Goal: Transaction & Acquisition: Purchase product/service

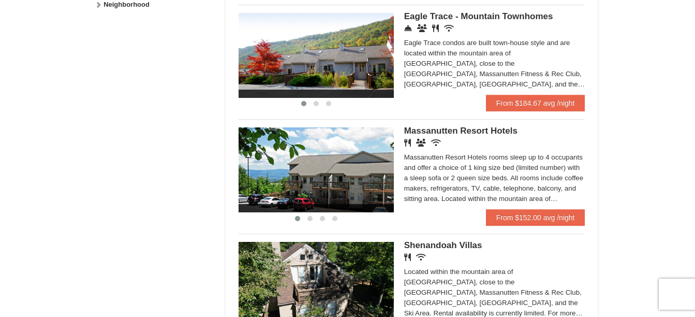
scroll to position [565, 0]
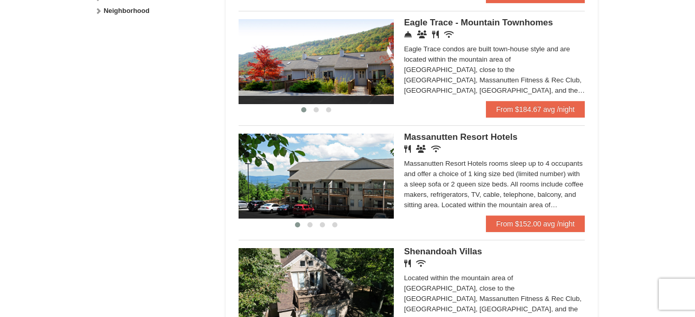
click at [317, 104] on div at bounding box center [315, 109] width 155 height 11
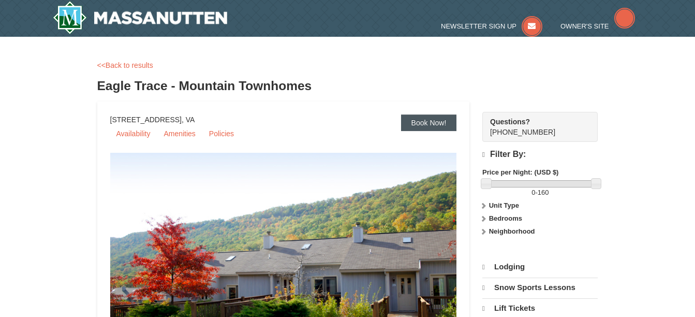
select select "10"
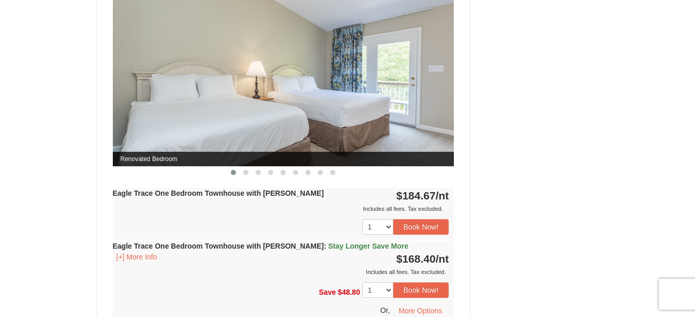
scroll to position [952, 0]
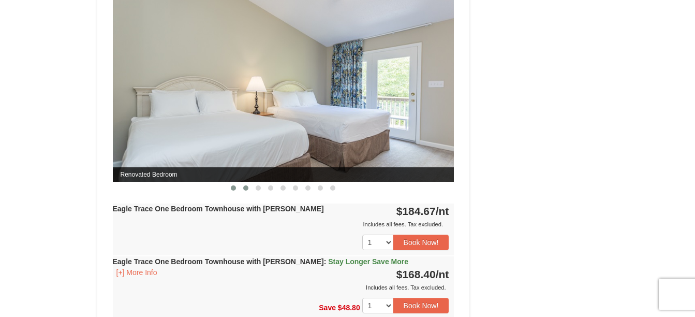
click at [246, 186] on span at bounding box center [245, 187] width 5 height 5
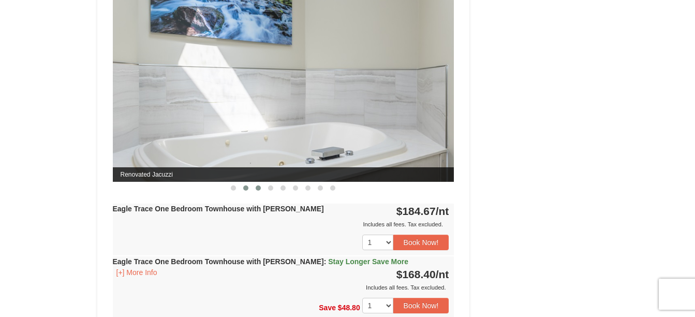
click at [257, 186] on span at bounding box center [258, 187] width 5 height 5
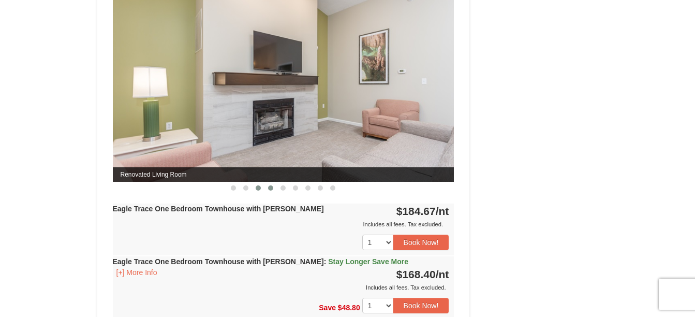
click at [272, 189] on span at bounding box center [270, 187] width 5 height 5
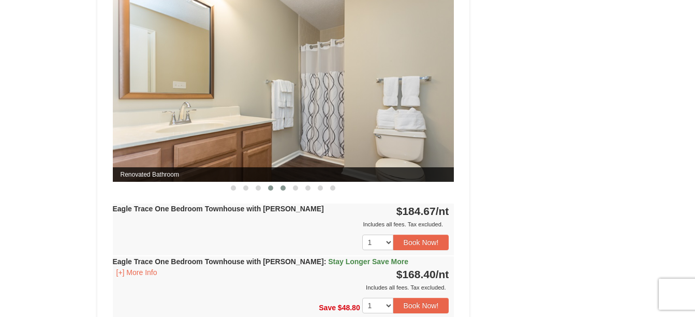
click at [282, 187] on span at bounding box center [282, 187] width 5 height 5
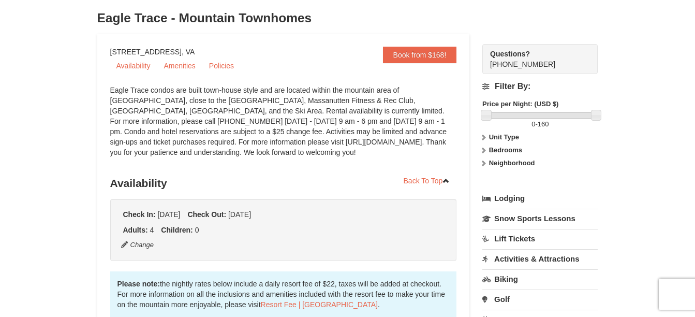
scroll to position [56, 0]
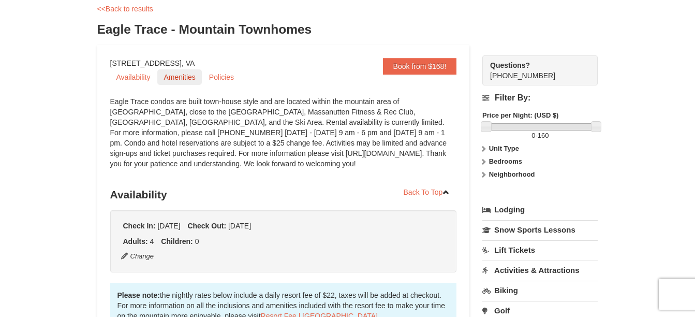
click at [171, 82] on link "Amenities" at bounding box center [179, 77] width 44 height 16
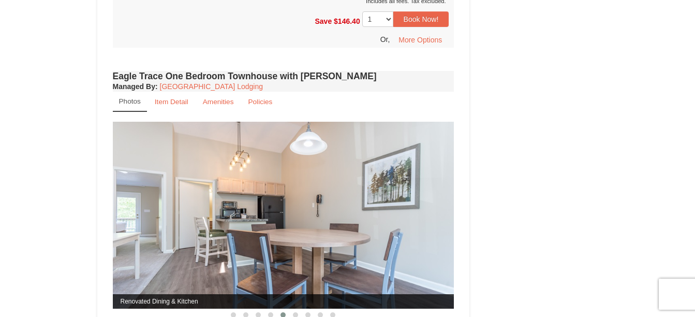
scroll to position [804, 0]
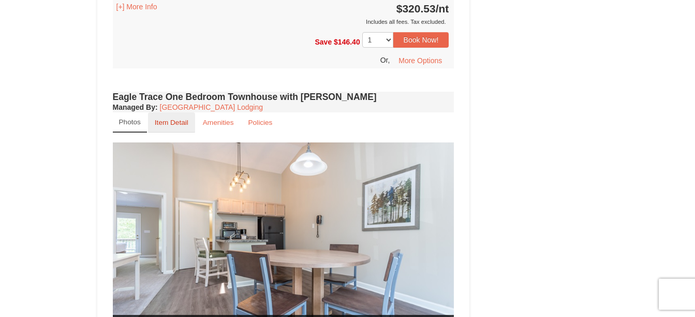
click at [169, 122] on small "Item Detail" at bounding box center [172, 122] width 34 height 8
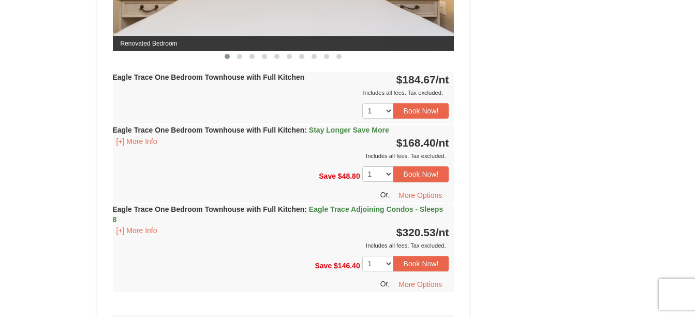
scroll to position [577, 0]
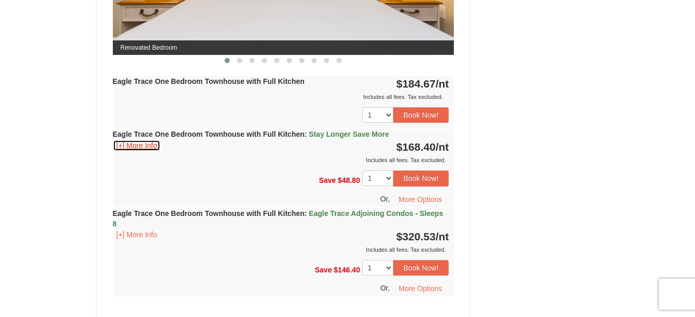
click at [144, 147] on button "[+] More Info" at bounding box center [137, 145] width 48 height 11
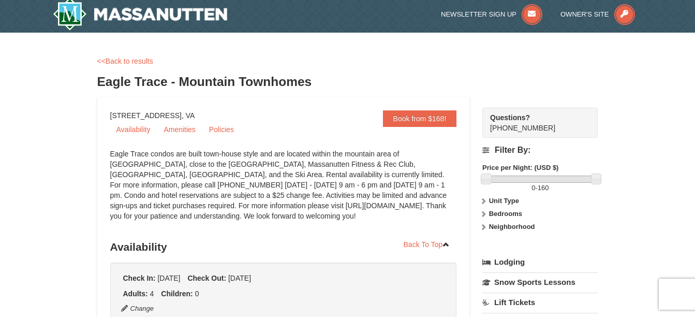
scroll to position [0, 0]
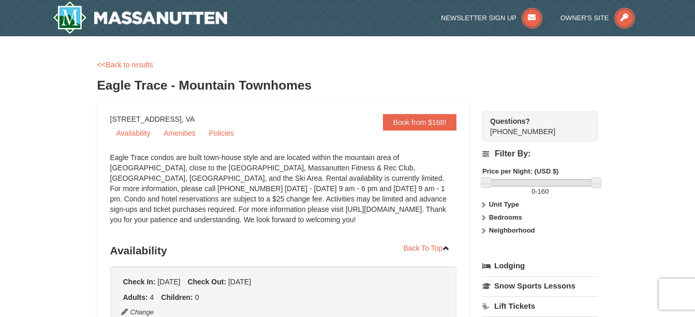
click at [139, 69] on div "<<Back to results" at bounding box center [347, 64] width 501 height 10
click at [132, 65] on link "<<Back to results" at bounding box center [125, 65] width 56 height 8
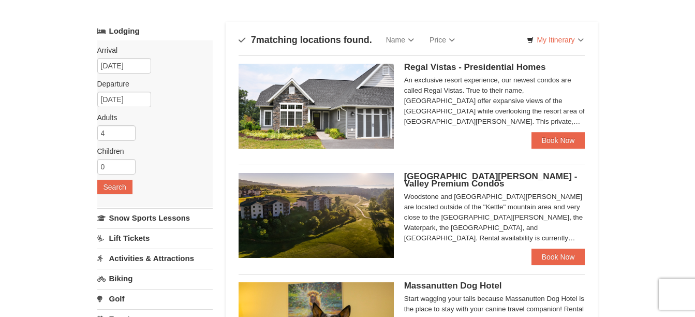
scroll to position [41, 0]
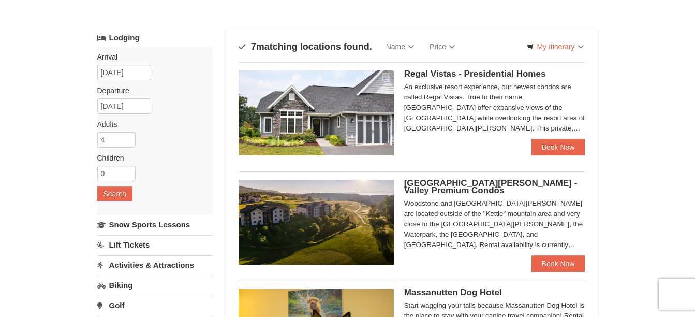
click at [463, 70] on span "Regal Vistas - Presidential Homes" at bounding box center [475, 74] width 142 height 10
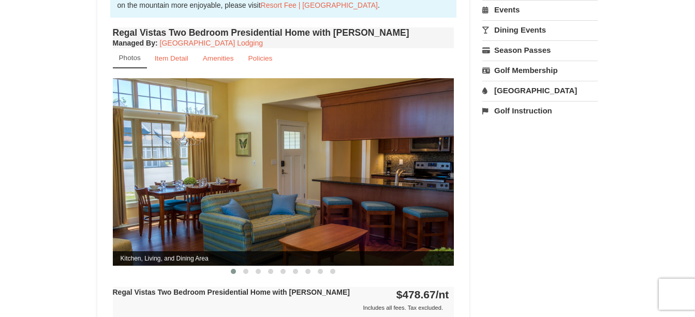
scroll to position [386, 0]
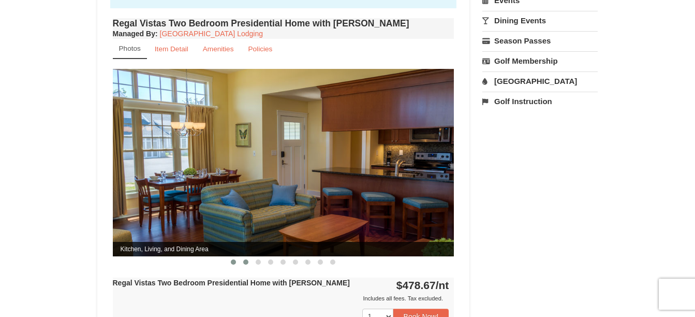
click at [242, 257] on button at bounding box center [245, 262] width 12 height 10
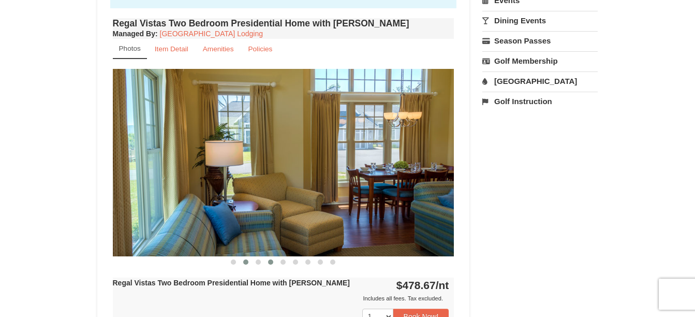
click at [268, 259] on span at bounding box center [270, 261] width 5 height 5
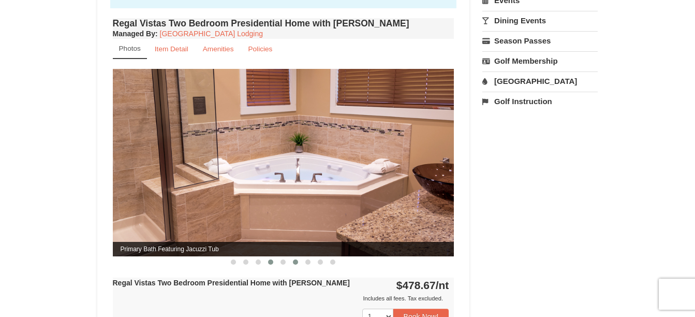
click at [291, 257] on button at bounding box center [295, 262] width 12 height 10
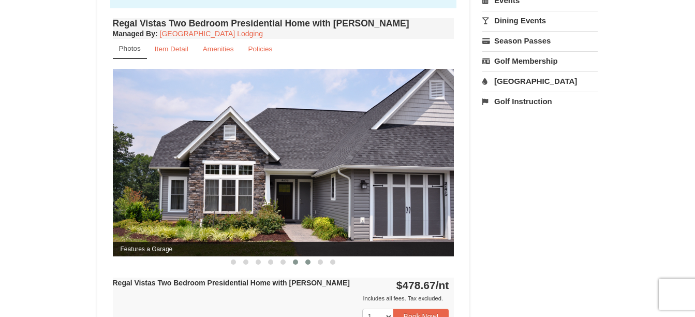
click at [309, 259] on span at bounding box center [307, 261] width 5 height 5
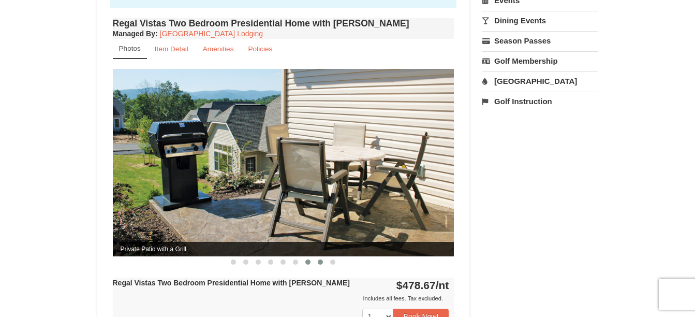
click at [320, 259] on span at bounding box center [320, 261] width 5 height 5
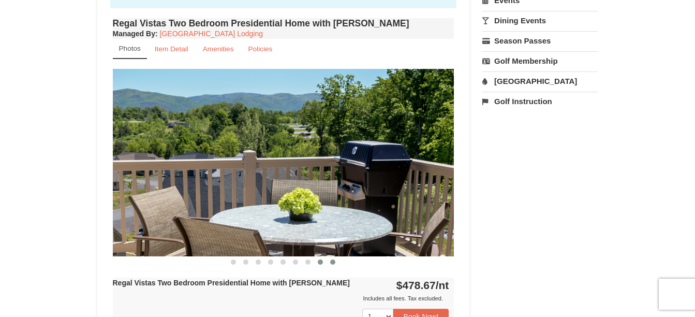
click at [331, 259] on span at bounding box center [332, 261] width 5 height 5
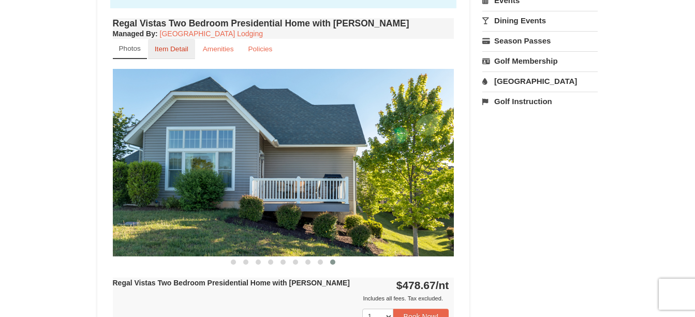
click at [163, 45] on small "Item Detail" at bounding box center [172, 49] width 34 height 8
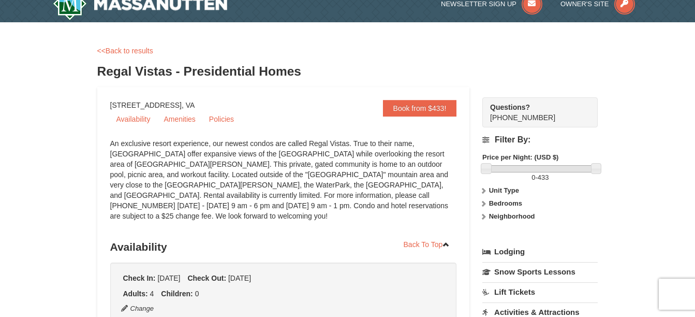
scroll to position [0, 0]
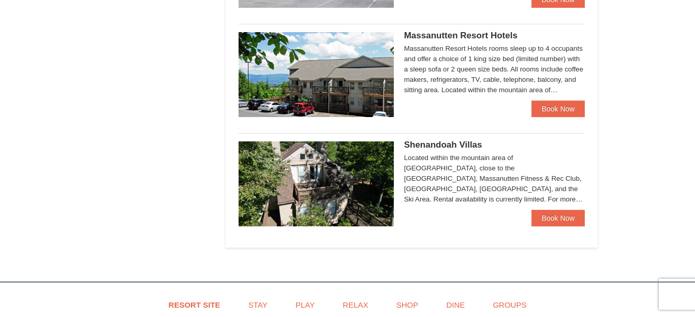
scroll to position [626, 0]
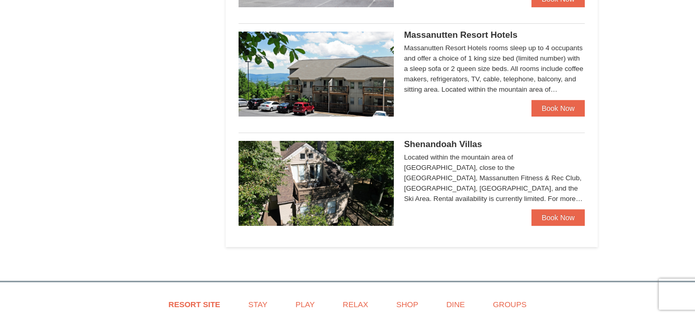
click at [442, 143] on span "Shenandoah Villas" at bounding box center [443, 144] width 78 height 10
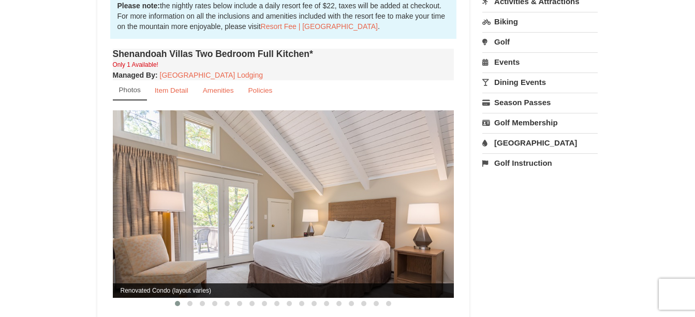
scroll to position [310, 0]
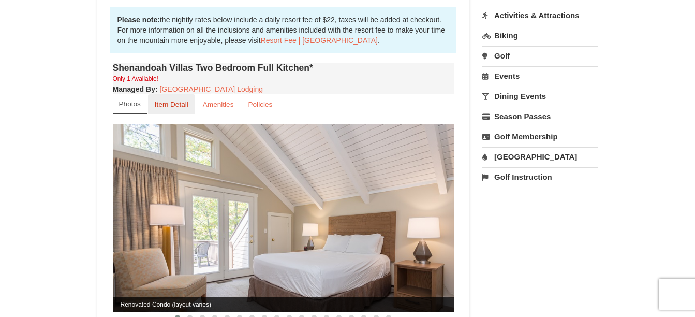
click at [173, 100] on small "Item Detail" at bounding box center [172, 104] width 34 height 8
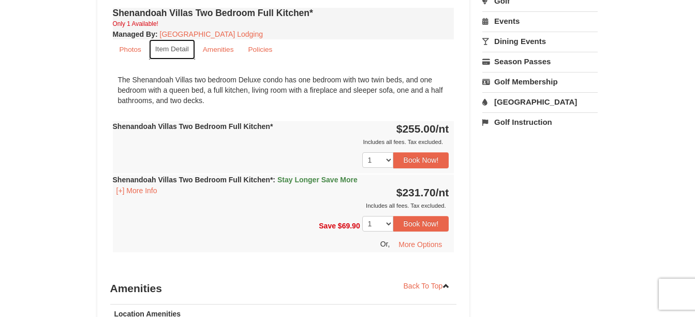
scroll to position [372, 0]
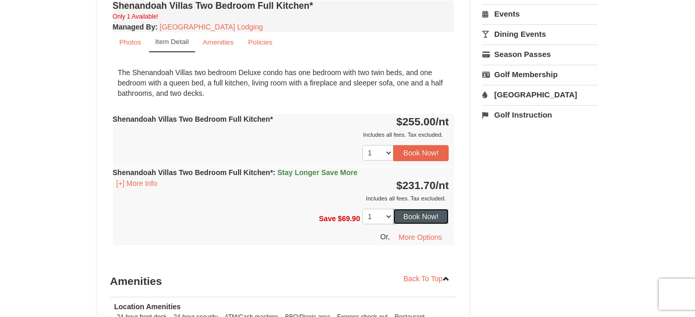
click at [415, 208] on button "Book Now!" at bounding box center [421, 216] width 56 height 16
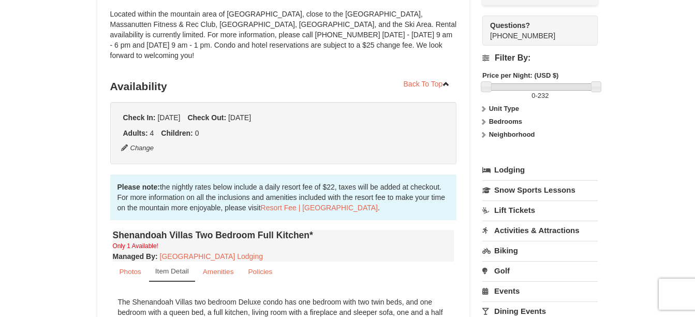
scroll to position [101, 0]
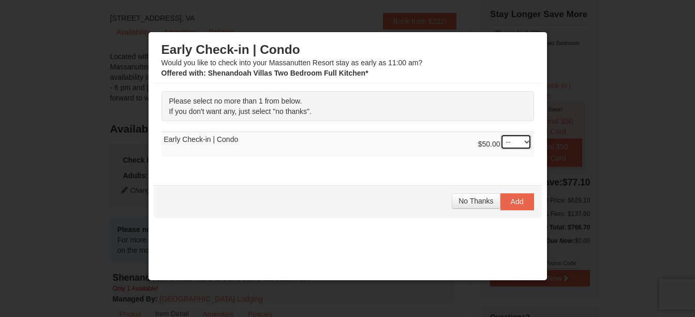
click at [517, 141] on select "-- 01" at bounding box center [515, 142] width 31 height 16
select select "1"
click at [500, 134] on select "-- 01" at bounding box center [515, 142] width 31 height 16
click at [511, 203] on span "Add" at bounding box center [517, 201] width 13 height 8
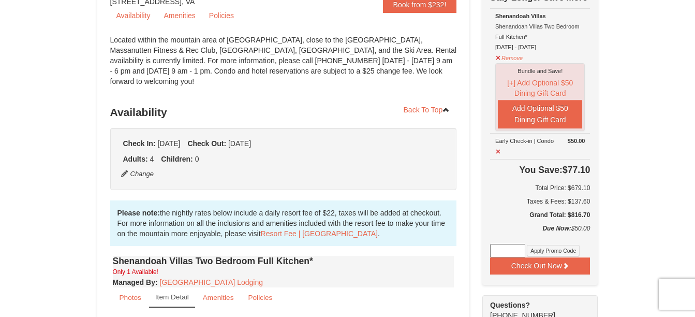
scroll to position [97, 0]
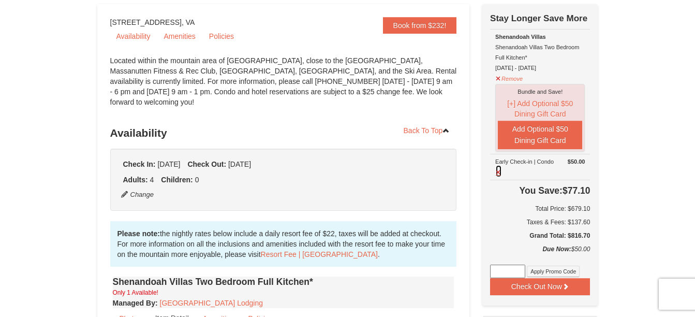
click at [499, 174] on button at bounding box center [498, 170] width 7 height 13
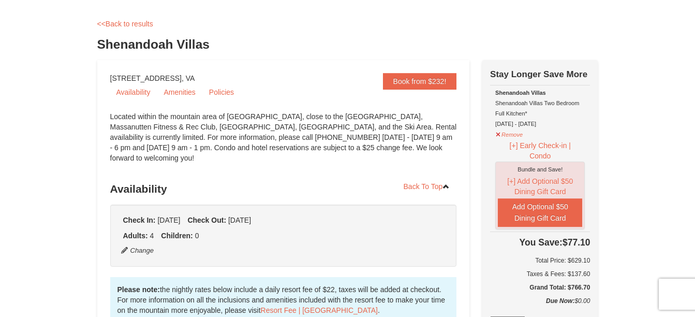
scroll to position [35, 0]
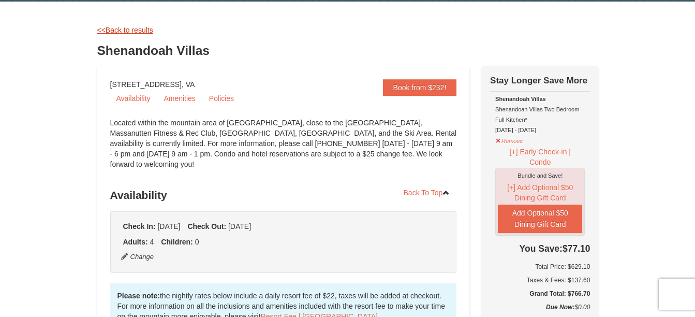
click at [113, 29] on link "<<Back to results" at bounding box center [125, 30] width 56 height 8
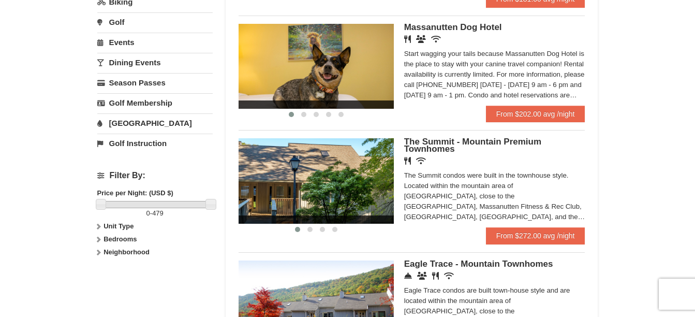
scroll to position [343, 0]
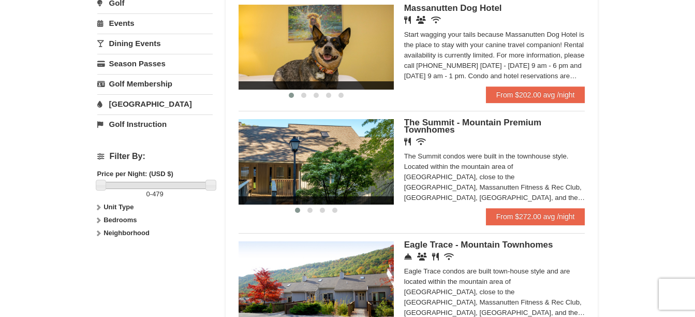
click at [107, 219] on strong "Bedrooms" at bounding box center [119, 220] width 33 height 8
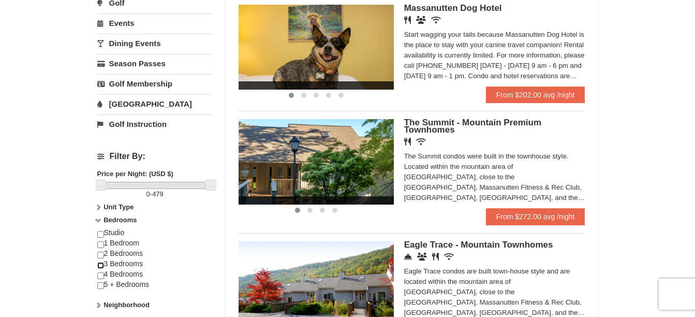
click at [102, 265] on input "checkbox" at bounding box center [100, 265] width 7 height 7
checkbox input "true"
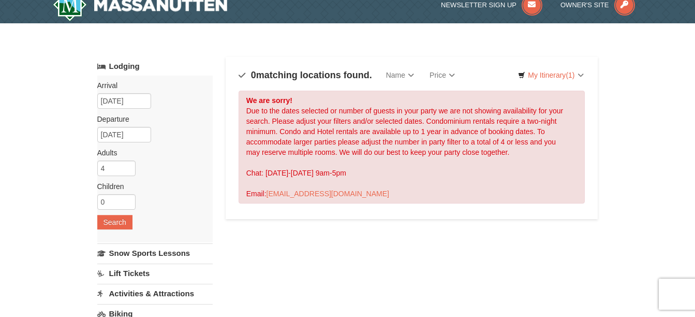
scroll to position [0, 0]
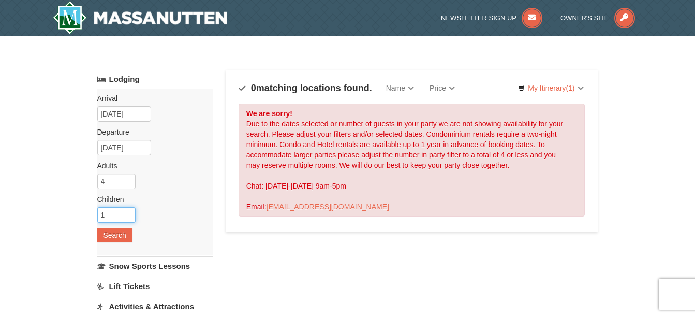
click at [128, 212] on input "1" at bounding box center [116, 215] width 38 height 16
type input "2"
click at [127, 212] on input "2" at bounding box center [116, 215] width 38 height 16
click at [109, 235] on button "Search" at bounding box center [114, 235] width 35 height 14
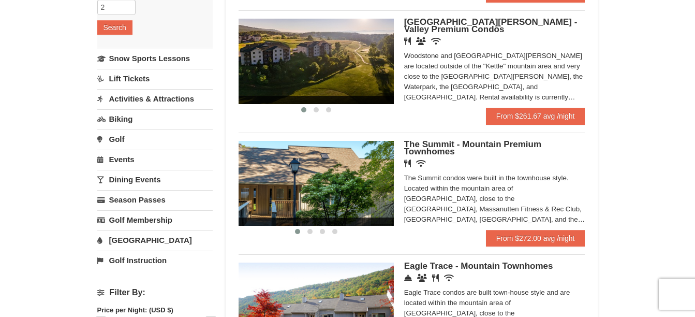
scroll to position [206, 0]
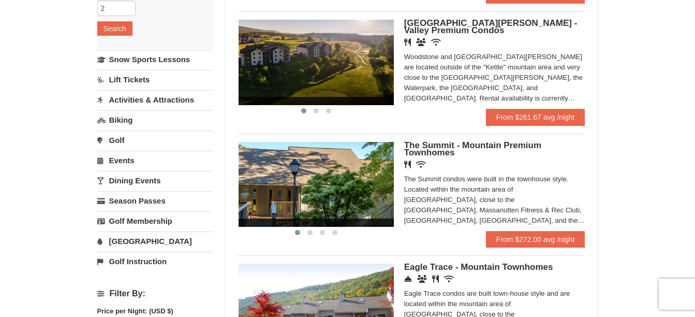
click at [445, 144] on span "The Summit - Mountain Premium Townhomes" at bounding box center [472, 148] width 137 height 17
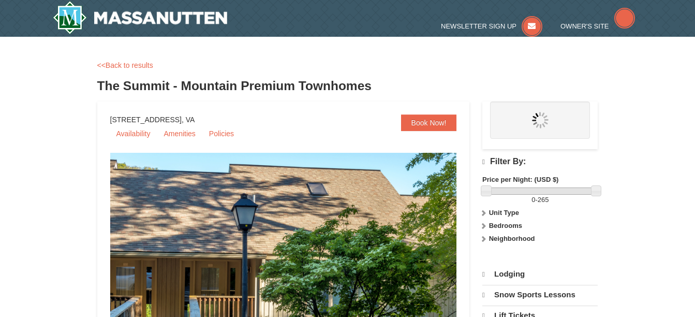
select select "10"
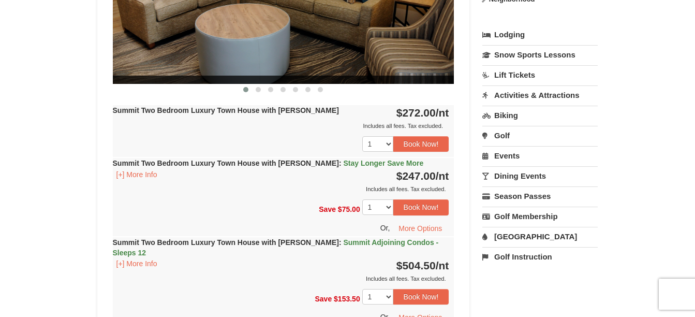
scroll to position [559, 0]
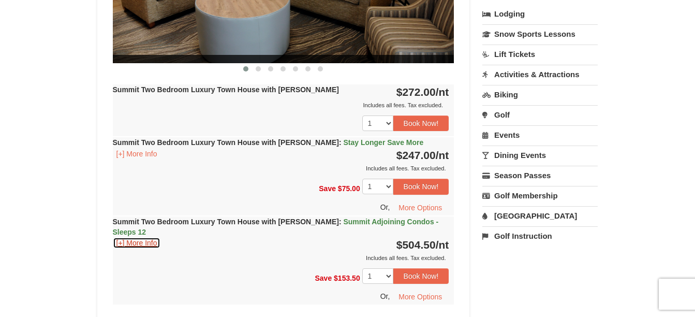
click at [144, 237] on button "[+] More Info" at bounding box center [137, 242] width 48 height 11
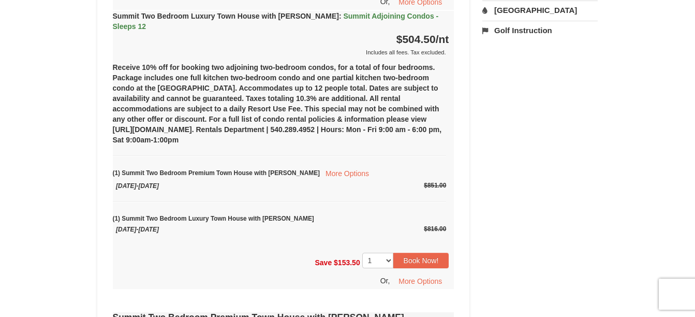
scroll to position [766, 0]
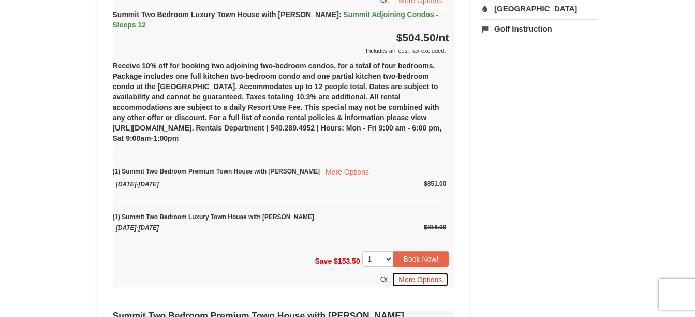
click at [416, 272] on button "More Options" at bounding box center [420, 280] width 57 height 16
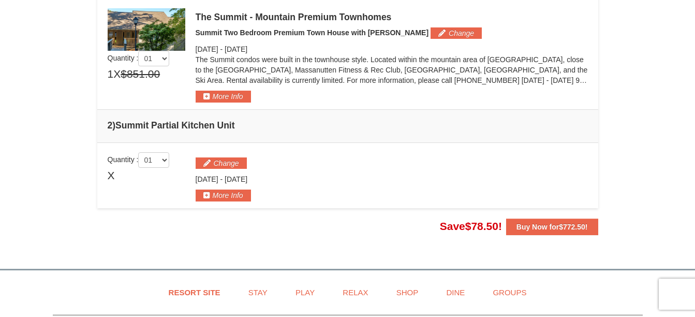
scroll to position [352, 0]
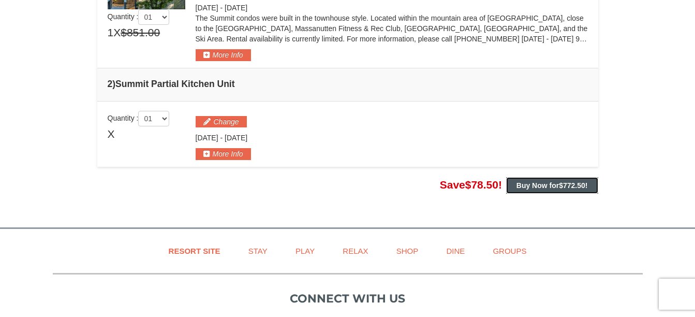
click at [541, 180] on button "Buy Now for $772.50 !" at bounding box center [552, 185] width 92 height 17
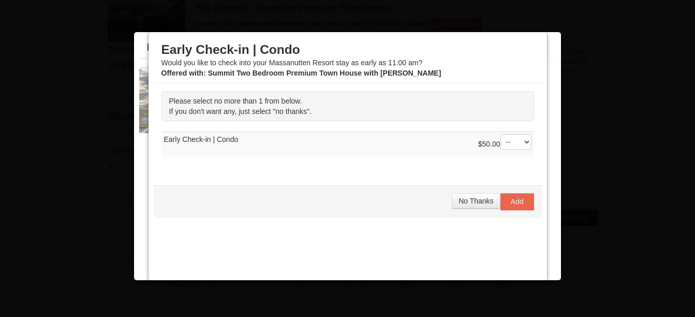
scroll to position [319, 0]
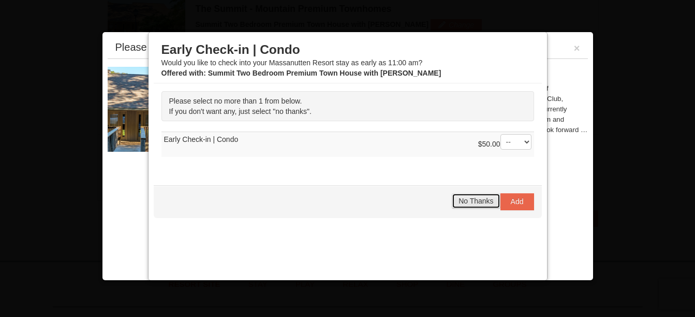
click at [466, 201] on span "No Thanks" at bounding box center [475, 201] width 35 height 8
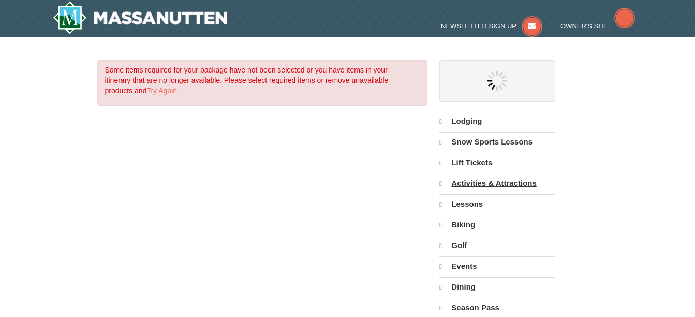
select select "10"
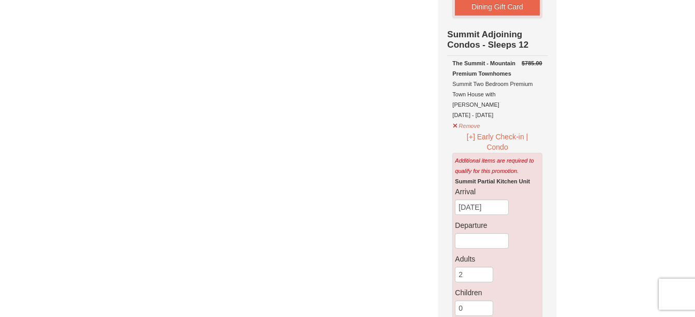
scroll to position [214, 0]
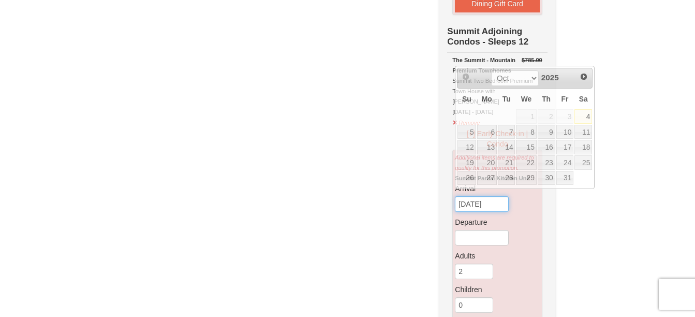
click at [501, 197] on input "[DATE]" at bounding box center [482, 204] width 54 height 16
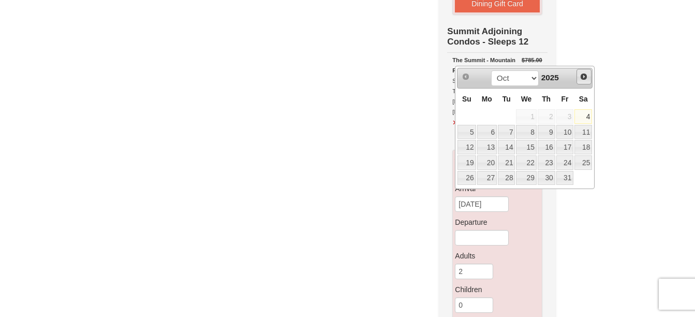
click at [582, 74] on span "Next" at bounding box center [583, 76] width 8 height 8
click at [532, 172] on link "26" at bounding box center [526, 178] width 20 height 14
type input "[DATE]"
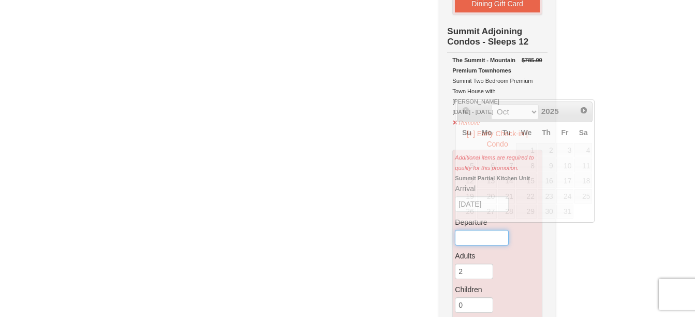
click at [483, 231] on input "text" at bounding box center [482, 238] width 54 height 16
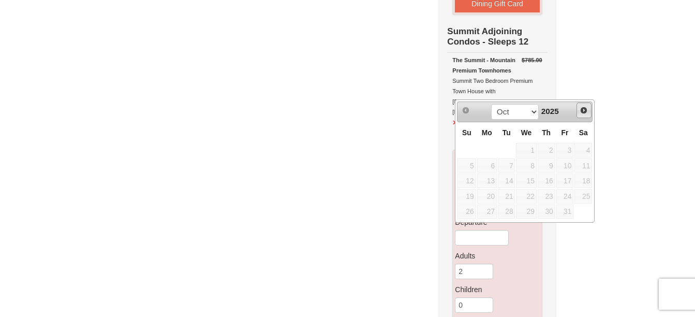
click at [580, 110] on span "Next" at bounding box center [583, 110] width 8 height 8
click at [582, 211] on link "29" at bounding box center [583, 211] width 18 height 14
type input "[DATE]"
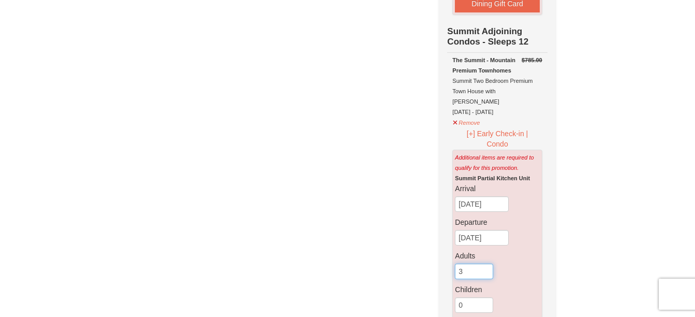
click at [485, 263] on input "3" at bounding box center [474, 271] width 38 height 16
type input "4"
click at [485, 263] on input "4" at bounding box center [474, 271] width 38 height 16
type input "1"
click at [486, 297] on input "1" at bounding box center [474, 305] width 38 height 16
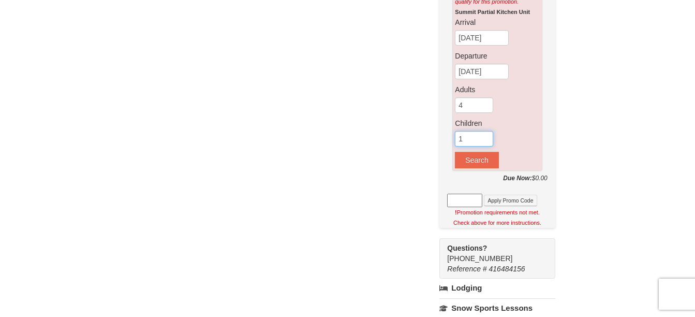
scroll to position [386, 0]
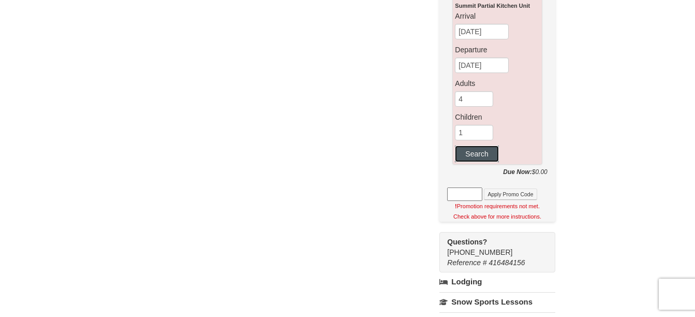
click at [470, 145] on button "Search" at bounding box center [476, 153] width 43 height 17
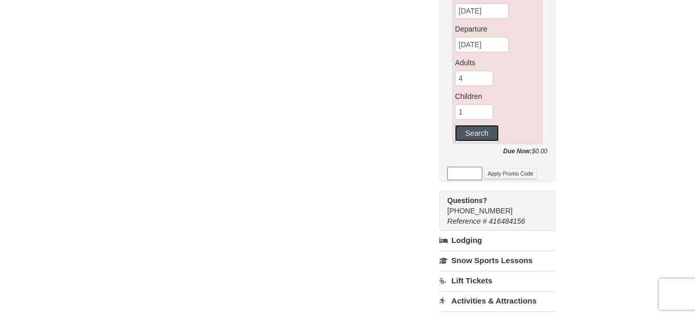
scroll to position [365, 0]
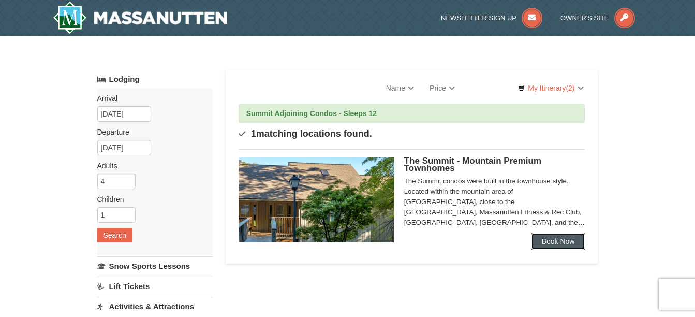
click at [550, 243] on link "Book Now" at bounding box center [558, 241] width 54 height 17
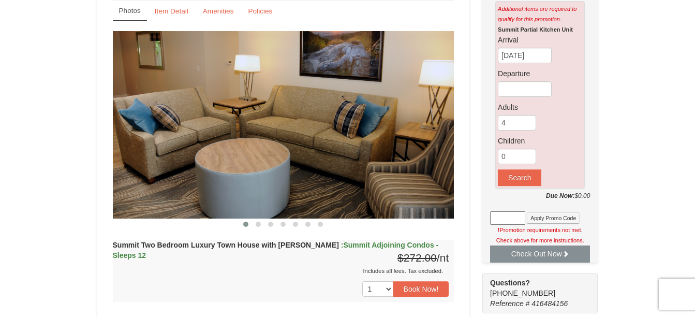
scroll to position [399, 0]
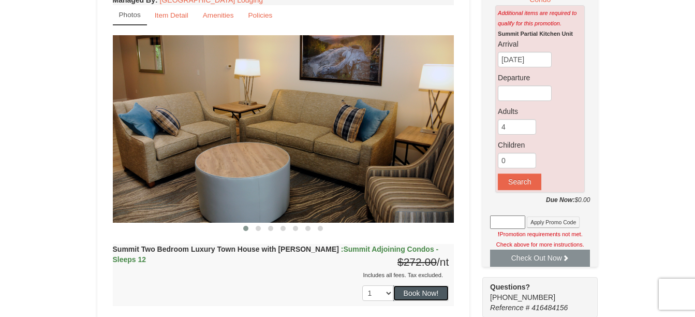
click at [411, 294] on button "Book Now!" at bounding box center [421, 293] width 56 height 16
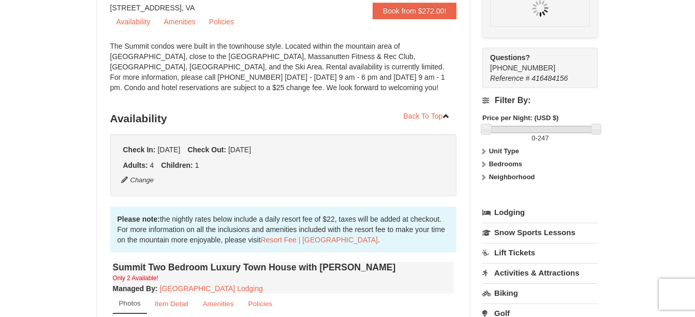
scroll to position [101, 0]
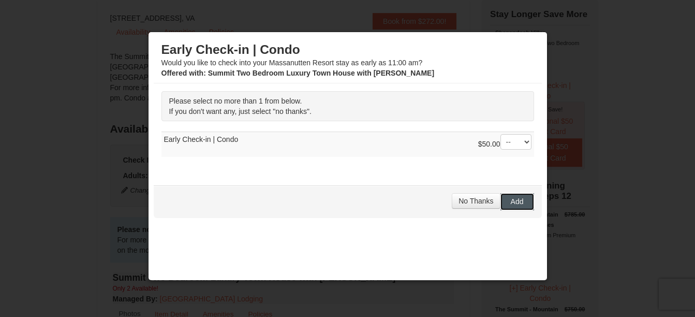
click at [511, 199] on span "Add" at bounding box center [517, 201] width 13 height 8
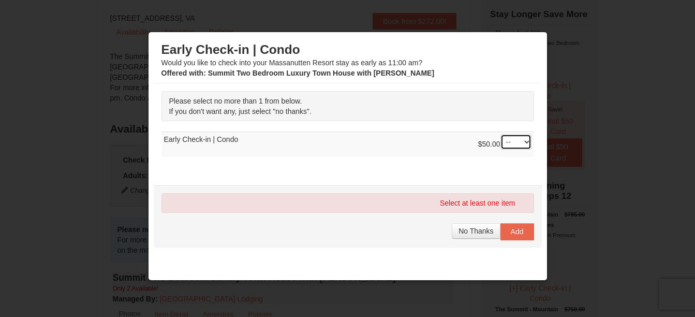
click at [517, 136] on select "-- 01" at bounding box center [515, 142] width 31 height 16
select select "1"
click at [500, 134] on select "-- 01" at bounding box center [515, 142] width 31 height 16
click at [511, 231] on span "Add" at bounding box center [517, 231] width 13 height 8
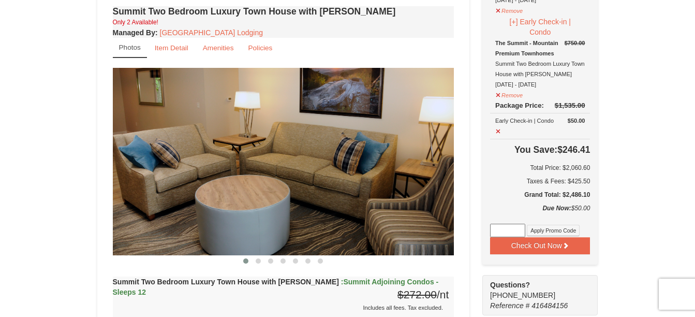
scroll to position [372, 0]
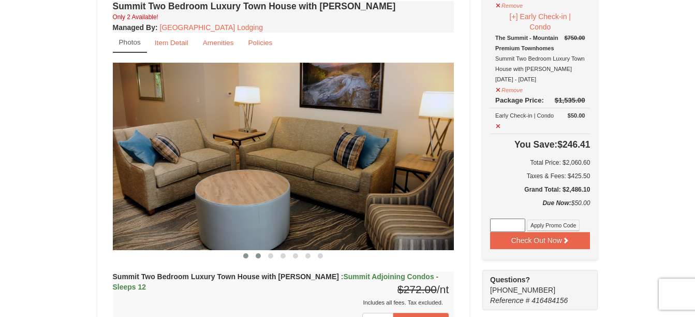
click at [259, 256] on span at bounding box center [258, 255] width 5 height 5
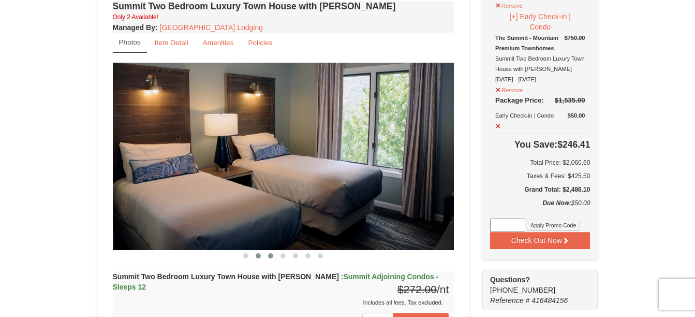
click at [269, 256] on span at bounding box center [270, 255] width 5 height 5
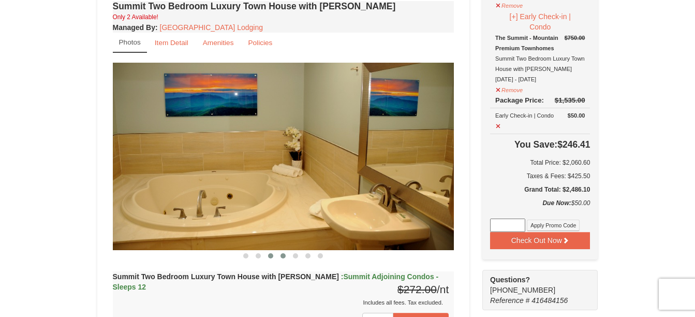
click at [280, 256] on button at bounding box center [283, 255] width 12 height 10
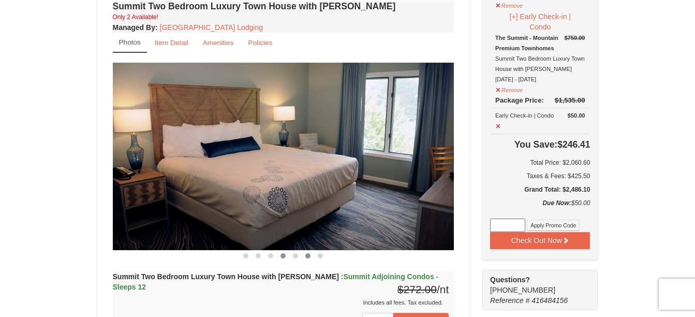
click at [307, 257] on span at bounding box center [307, 255] width 5 height 5
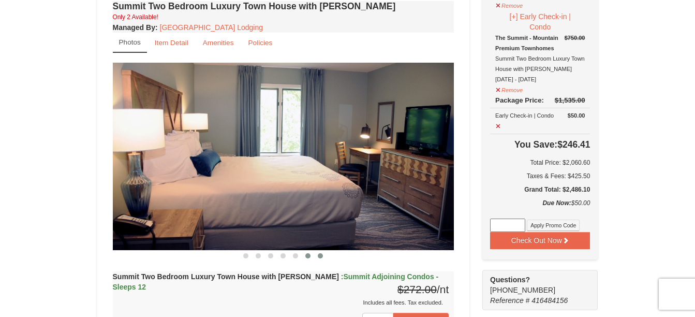
click at [317, 255] on button at bounding box center [320, 255] width 12 height 10
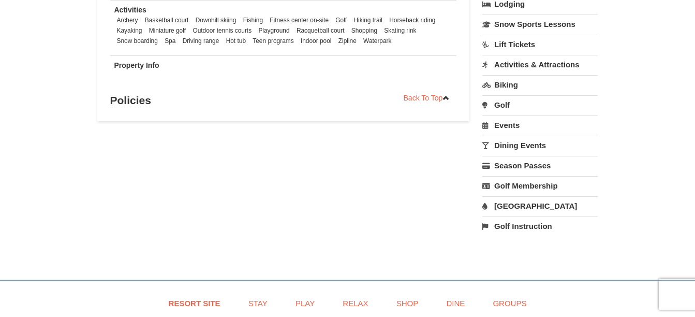
scroll to position [815, 0]
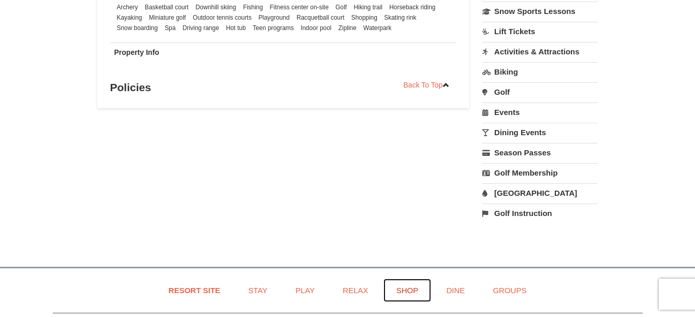
click at [407, 280] on link "Shop" at bounding box center [407, 289] width 48 height 23
